Goal: Information Seeking & Learning: Learn about a topic

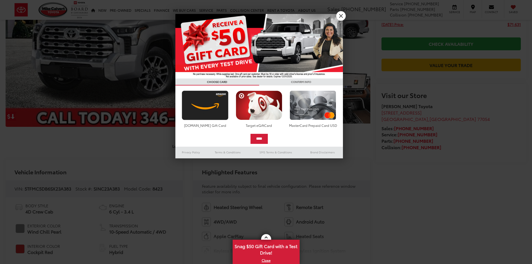
scroll to position [112, 0]
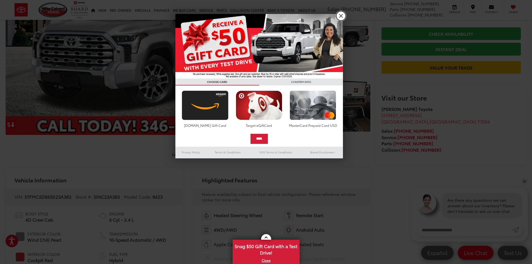
click at [342, 15] on link "X" at bounding box center [340, 15] width 9 height 9
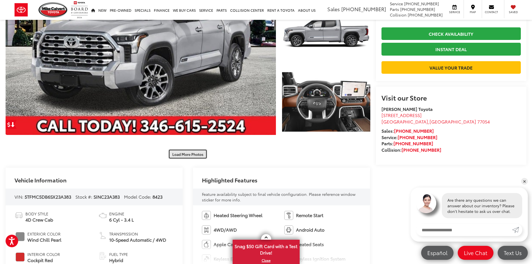
click at [192, 155] on button "Load More Photos" at bounding box center [187, 154] width 39 height 10
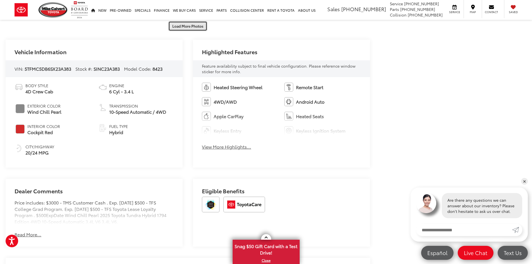
scroll to position [0, 0]
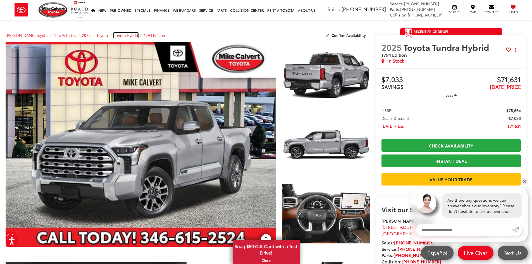
click at [125, 35] on span "Tundra Hybrid" at bounding box center [126, 35] width 24 height 5
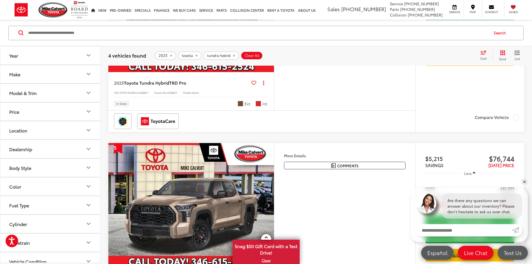
scroll to position [201, 0]
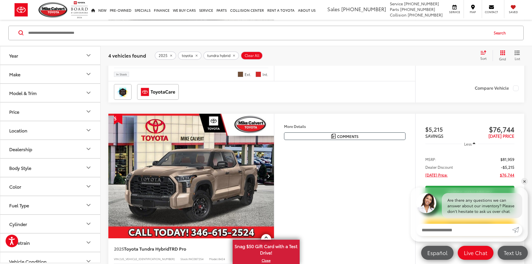
click at [44, 90] on button "Model & Trim" at bounding box center [50, 92] width 100 height 18
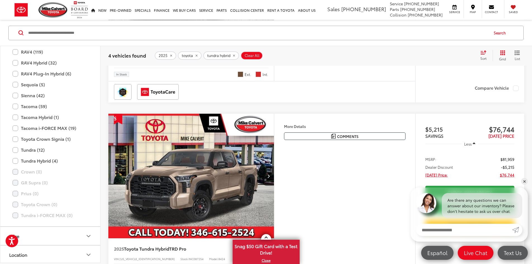
scroll to position [245, 0]
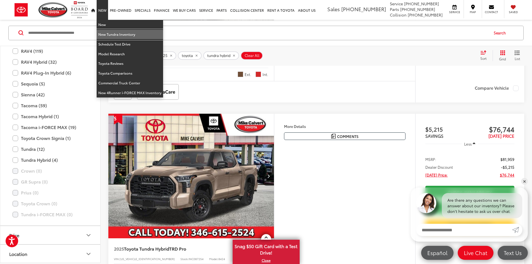
click at [106, 34] on link "New Tundra Inventory" at bounding box center [130, 35] width 66 height 10
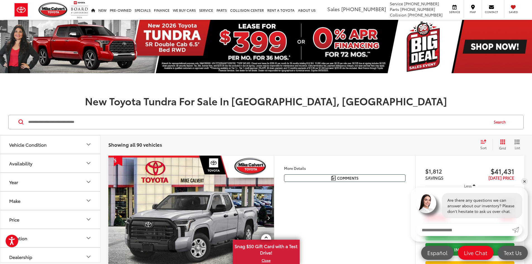
click at [96, 96] on h1 "New Toyota Tundra For Sale In [GEOGRAPHIC_DATA], [GEOGRAPHIC_DATA]" at bounding box center [266, 100] width 532 height 11
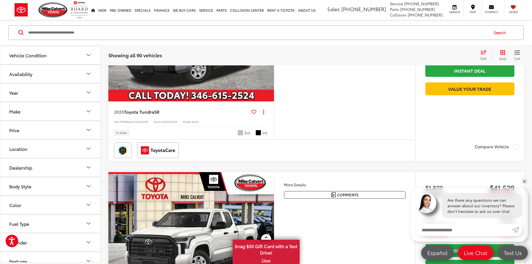
click at [87, 113] on icon "Make" at bounding box center [88, 111] width 7 height 7
click at [22, 134] on img at bounding box center [24, 130] width 15 height 13
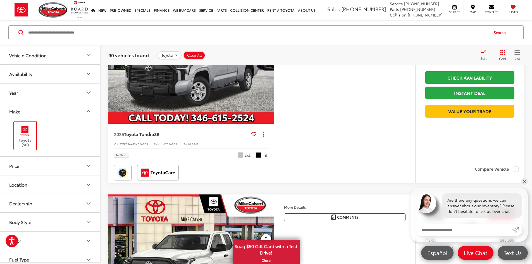
scroll to position [174, 0]
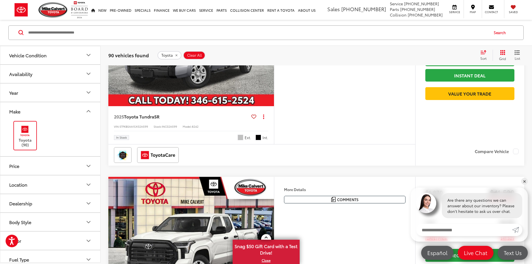
click at [88, 59] on button "Vehicle Condition" at bounding box center [50, 55] width 100 height 18
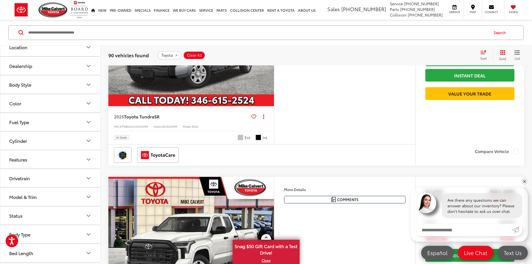
click at [54, 196] on button "Model & Trim" at bounding box center [50, 197] width 100 height 18
click at [44, 239] on label "Tundra i-FORCE MAX (30)" at bounding box center [50, 237] width 75 height 10
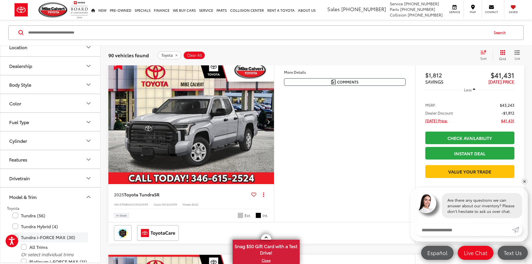
scroll to position [89, 0]
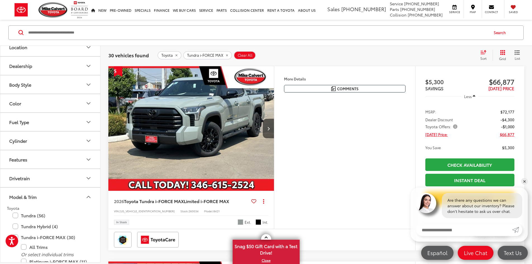
drag, startPoint x: 96, startPoint y: 185, endPoint x: 99, endPoint y: 208, distance: 23.4
click at [99, 208] on div "Vehicle Condition NEW Used All Availability Year Make Toyota (30) Price ****** …" at bounding box center [50, 154] width 100 height 216
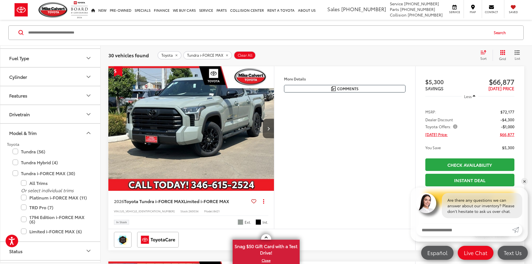
scroll to position [224, 0]
click at [25, 199] on label "Platinum i-FORCE MAX (11)" at bounding box center [54, 198] width 67 height 10
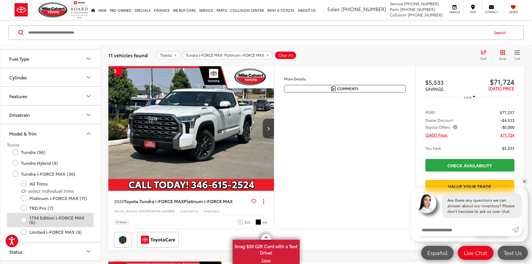
click at [23, 221] on label "1794 Edition i-FORCE MAX (6)" at bounding box center [54, 220] width 67 height 14
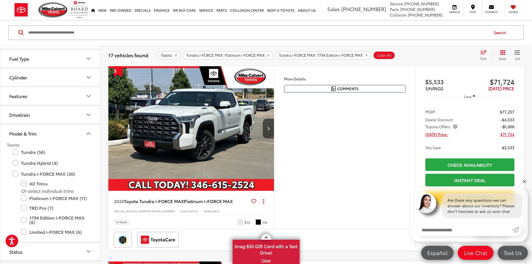
click at [485, 57] on span "Sort" at bounding box center [483, 58] width 6 height 5
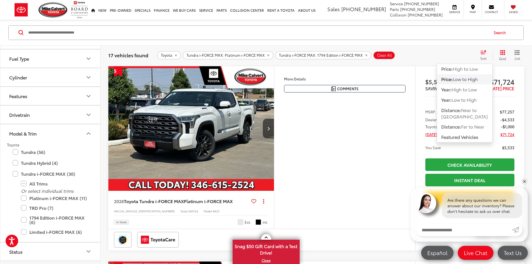
click at [465, 80] on span "Low to High" at bounding box center [464, 79] width 25 height 6
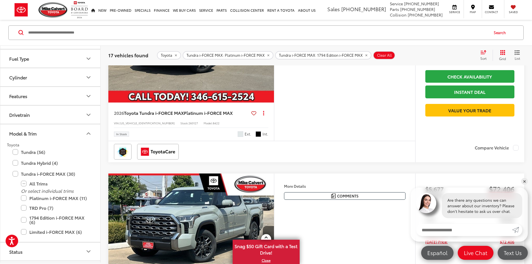
scroll to position [585, 0]
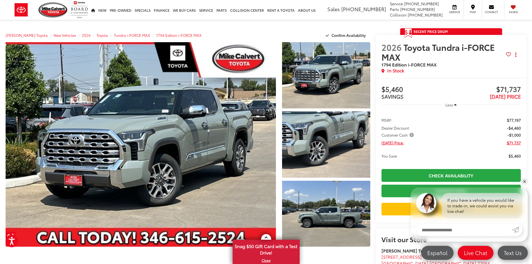
click at [519, 35] on section "Recent Price Drop! Reduced by $4,460 since Sep 16, 2025 Get a Price Drop Alert …" at bounding box center [451, 167] width 151 height 278
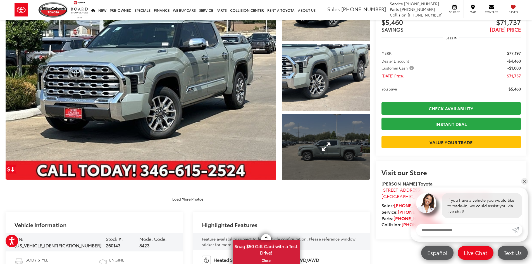
scroll to position [65, 0]
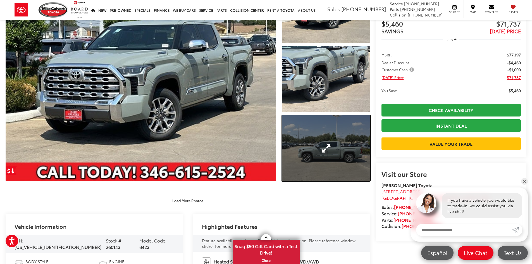
click at [332, 148] on link "Expand Photo 3" at bounding box center [326, 148] width 88 height 66
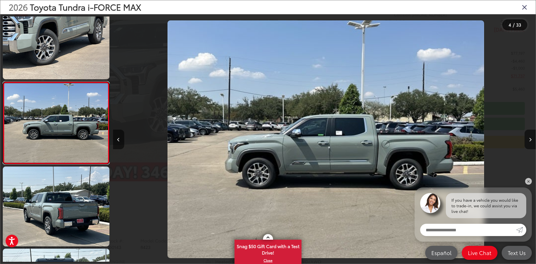
scroll to position [0, 1268]
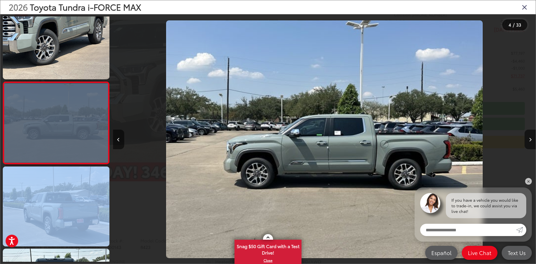
drag, startPoint x: 37, startPoint y: 248, endPoint x: 66, endPoint y: 119, distance: 132.3
click at [66, 119] on div at bounding box center [56, 138] width 107 height 245
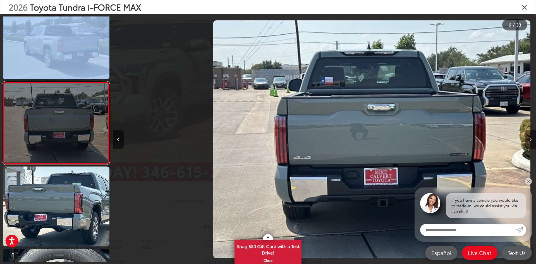
scroll to position [0, 2113]
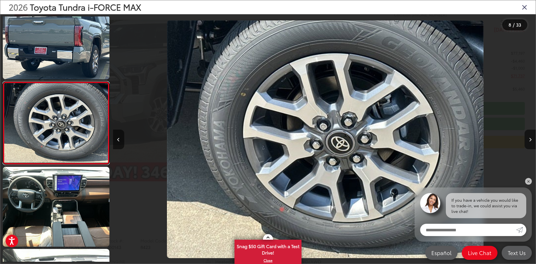
scroll to position [0, 2958]
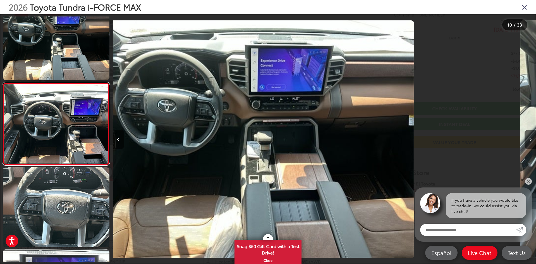
scroll to position [674, 0]
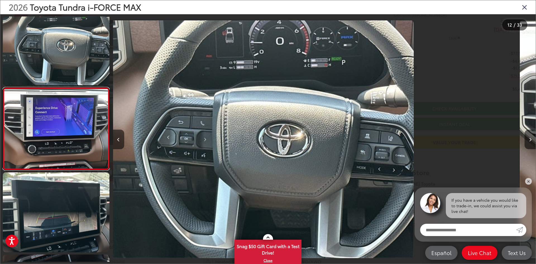
scroll to position [838, 0]
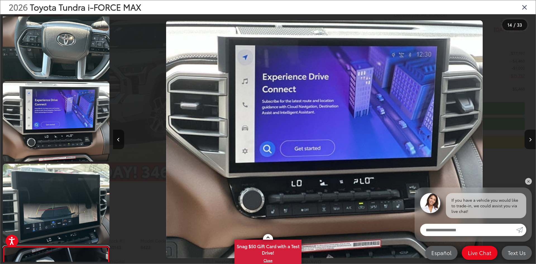
scroll to position [0, 0]
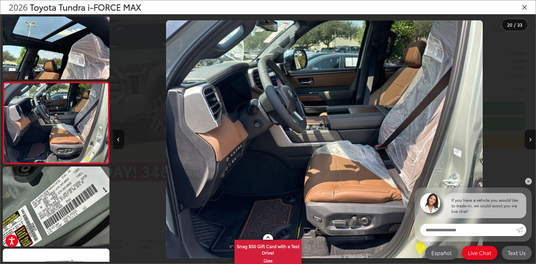
click at [525, 8] on icon "Close gallery" at bounding box center [525, 6] width 6 height 7
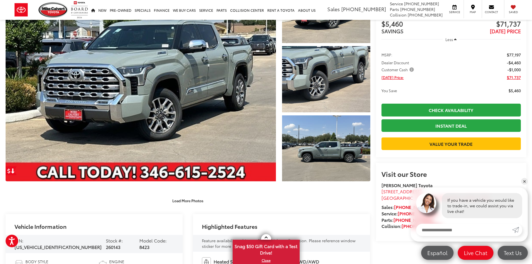
click at [295, 204] on div "Load More Photos" at bounding box center [188, 200] width 364 height 10
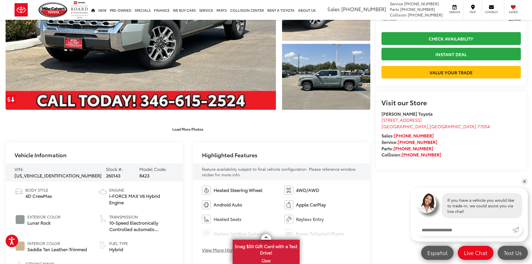
scroll to position [138, 0]
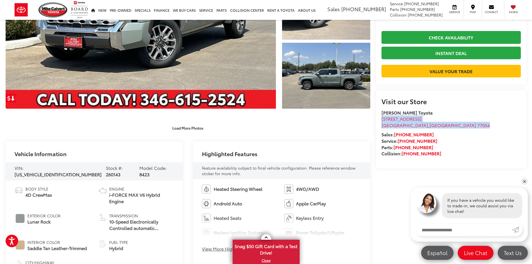
drag, startPoint x: 423, startPoint y: 145, endPoint x: 378, endPoint y: 142, distance: 44.7
click at [378, 142] on div "Visit our Store Mike Calvert Toyota 2333 South Loop West Houston , TX 77054 Sal…" at bounding box center [451, 129] width 151 height 78
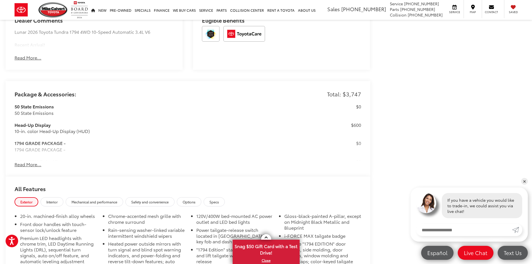
scroll to position [435, 0]
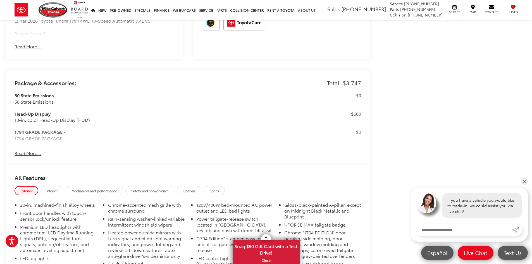
click at [39, 152] on button "Read More..." at bounding box center [28, 153] width 27 height 6
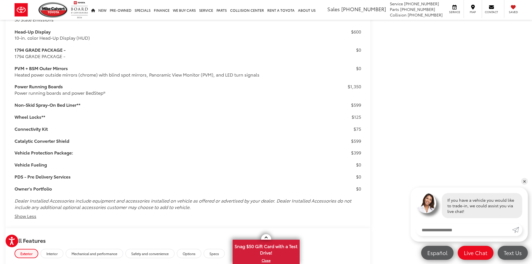
scroll to position [512, 0]
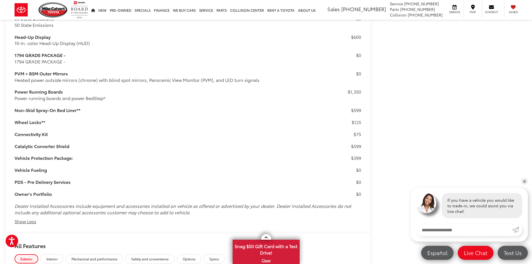
click at [68, 157] on h3 "Vehicle Protection Package:" at bounding box center [174, 158] width 318 height 6
click at [60, 144] on h3 "Catalytic Converter Shield" at bounding box center [174, 146] width 318 height 6
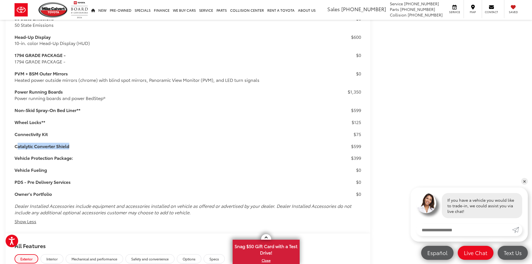
click at [60, 144] on h3 "Catalytic Converter Shield" at bounding box center [174, 146] width 318 height 6
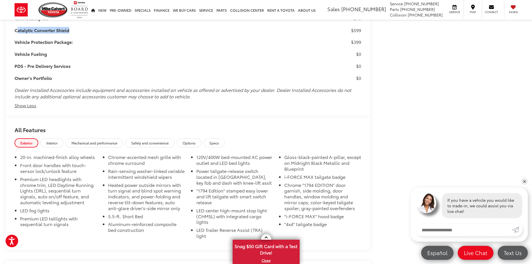
scroll to position [646, 0]
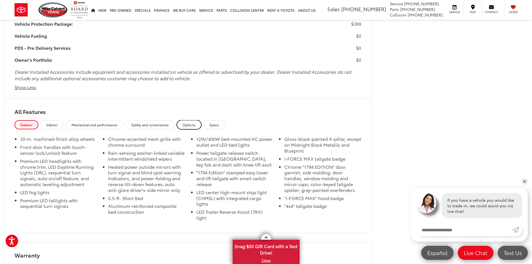
click at [187, 123] on span "Options" at bounding box center [188, 124] width 13 height 5
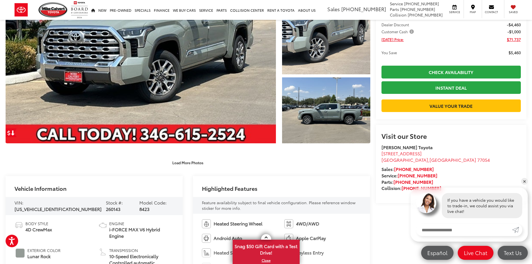
scroll to position [106, 0]
